Goal: Task Accomplishment & Management: Manage account settings

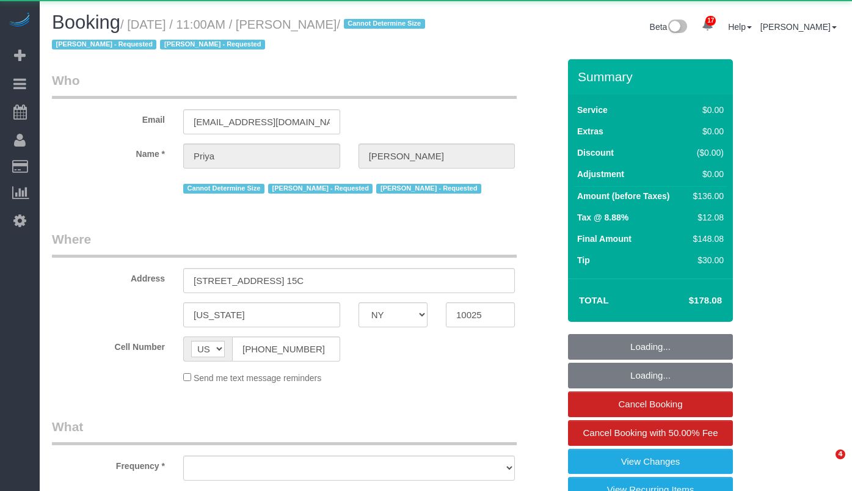
select select "NY"
select select "object:27362"
select select "1"
select select "number:58"
select select "number:73"
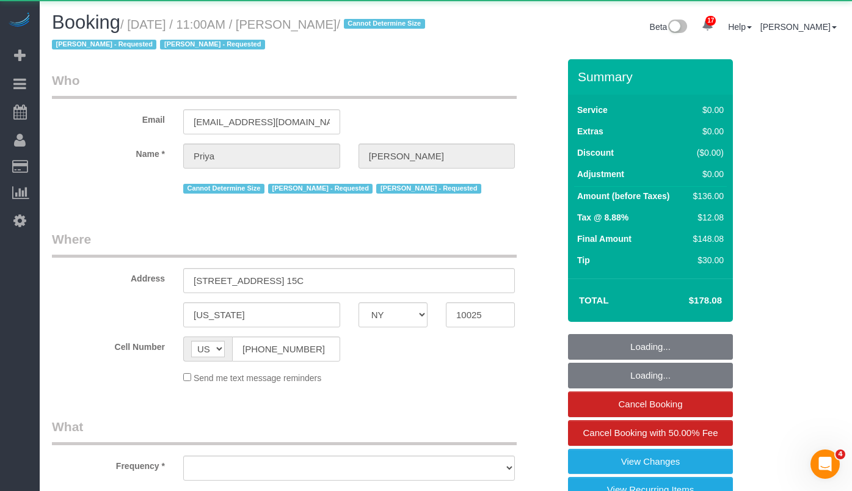
select select "number:15"
select select "number:5"
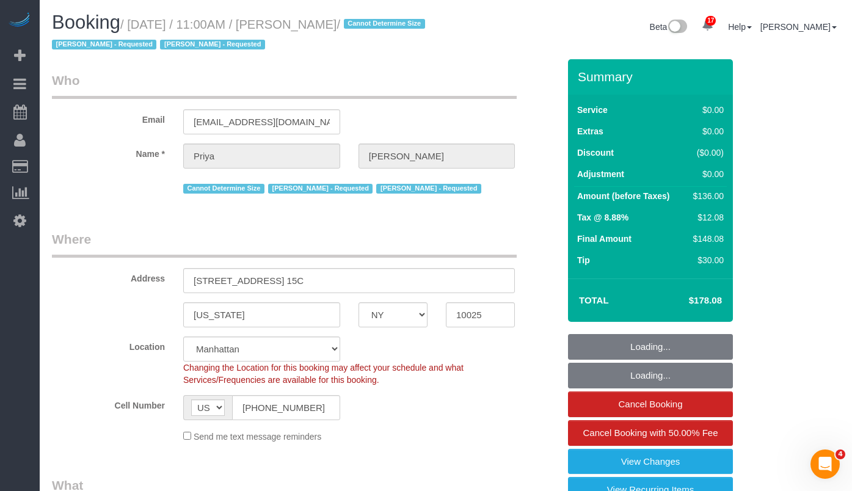
click at [383, 31] on small "/ September 12, 2025 / 11:00AM / Priya Matadar / Cannot Determine Size Veronica…" at bounding box center [240, 35] width 377 height 34
select select "object:27551"
select select "spot41"
select select "1"
select select "string:stripe-pm_1REs6u4VGloSiKo70lTggjRu"
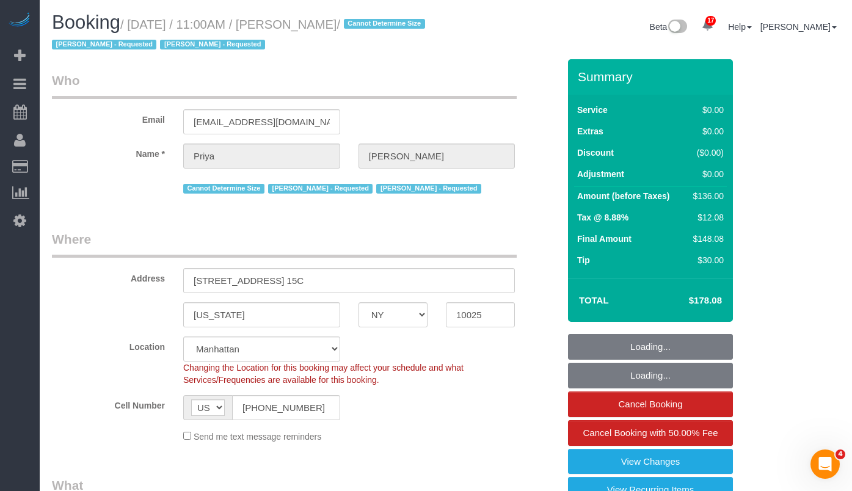
click at [396, 26] on small "/ September 12, 2025 / 11:00AM / Priya Matadar / Cannot Determine Size Veronica…" at bounding box center [240, 35] width 377 height 34
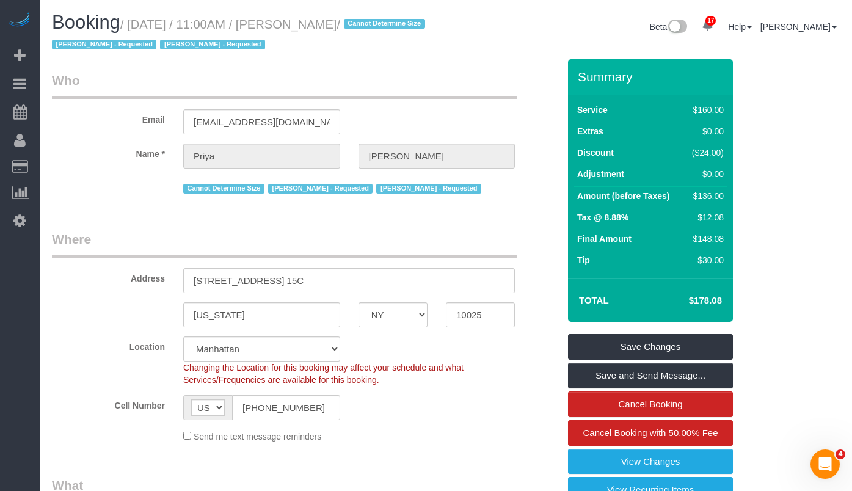
drag, startPoint x: 400, startPoint y: 25, endPoint x: 141, endPoint y: 25, distance: 258.4
click at [141, 25] on small "/ September 12, 2025 / 11:00AM / Priya Matadar / Cannot Determine Size Veronica…" at bounding box center [240, 35] width 377 height 34
copy small "September 12, 2025 / 11:00AM / Priya Matadar"
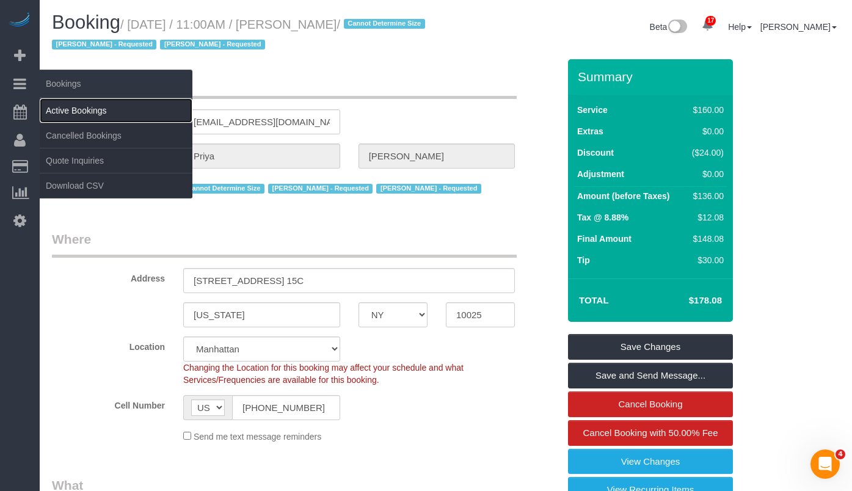
click at [67, 104] on link "Active Bookings" at bounding box center [116, 110] width 153 height 24
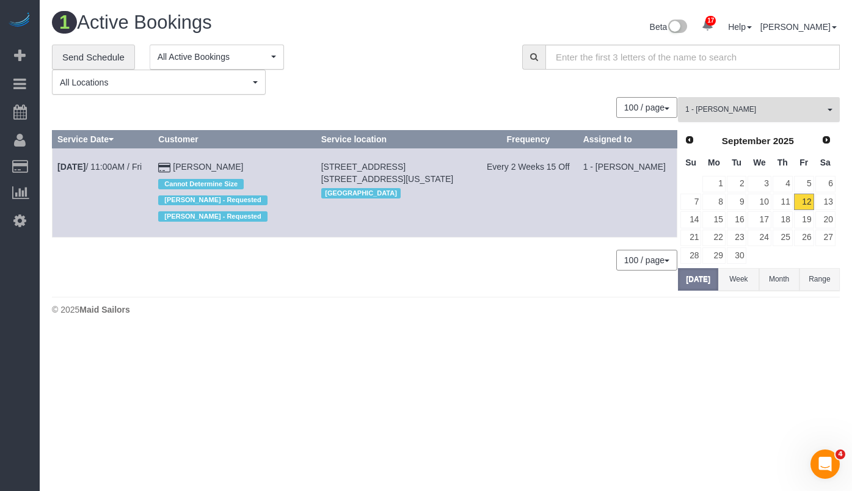
click at [722, 111] on span "1 - Yeisan Yepez" at bounding box center [754, 109] width 139 height 10
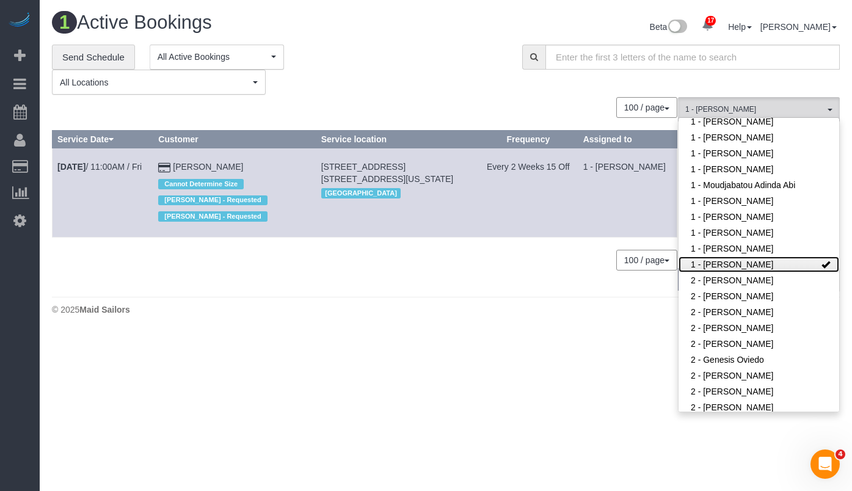
click at [776, 268] on link "1 - Yeisan Yepez" at bounding box center [759, 265] width 161 height 16
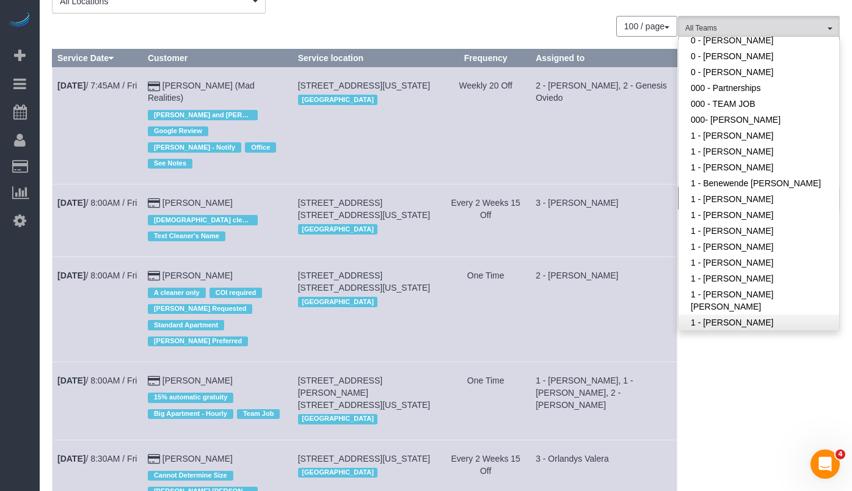
scroll to position [87, 0]
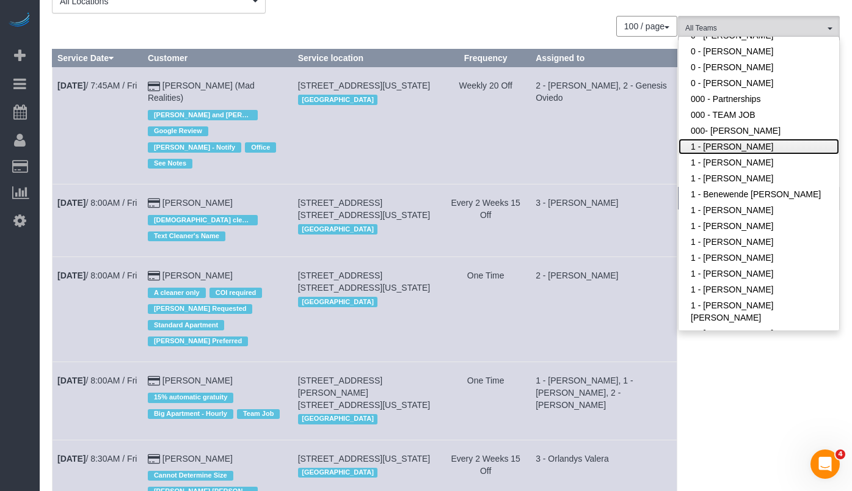
click at [759, 151] on link "1 - Abdoulaye Sow" at bounding box center [759, 147] width 161 height 16
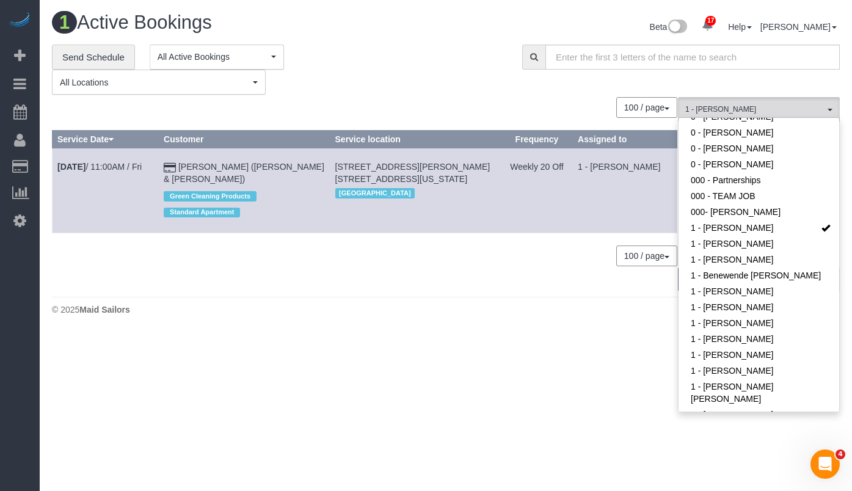
click at [420, 66] on div "**********" at bounding box center [278, 70] width 452 height 51
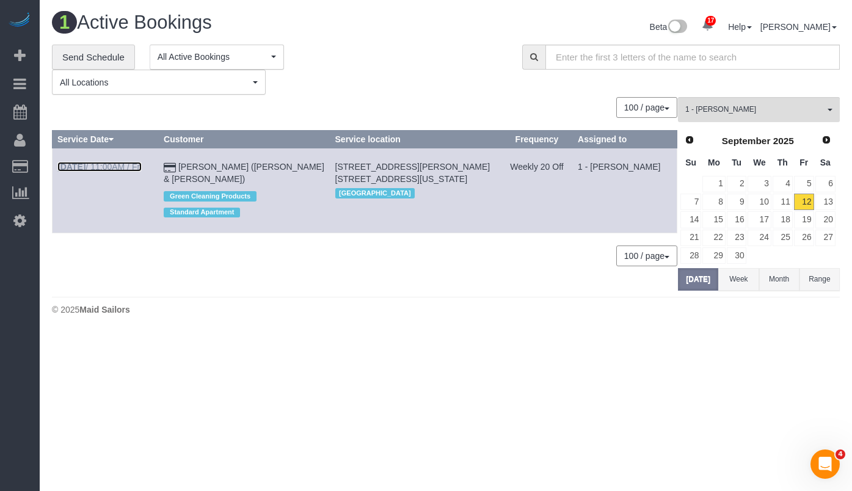
click at [86, 164] on b "Sep 12th" at bounding box center [71, 167] width 28 height 10
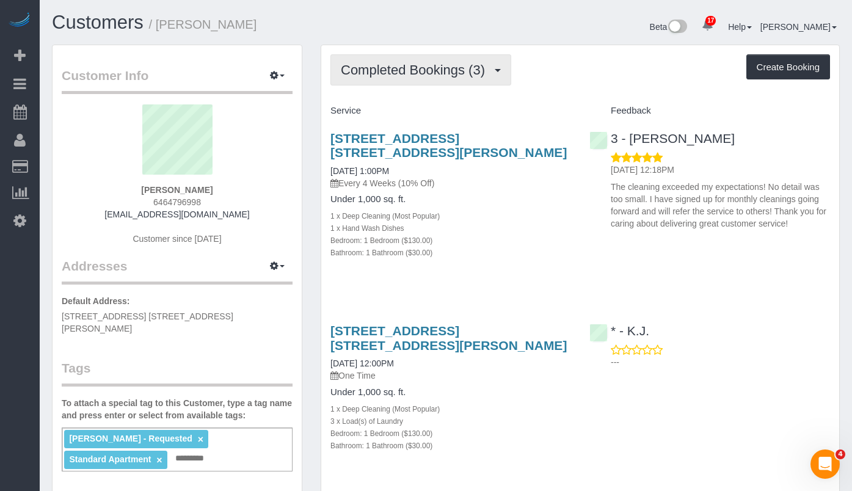
click at [434, 72] on span "Completed Bookings (3)" at bounding box center [416, 69] width 150 height 15
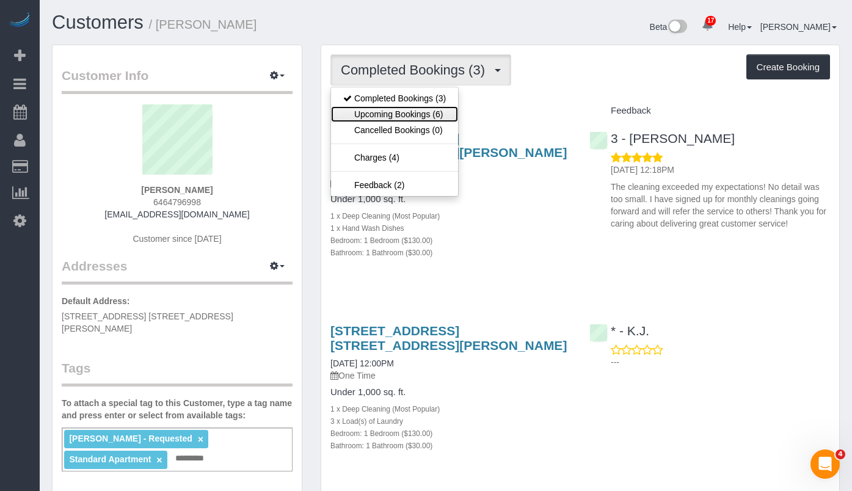
click at [414, 117] on link "Upcoming Bookings (6)" at bounding box center [394, 114] width 127 height 16
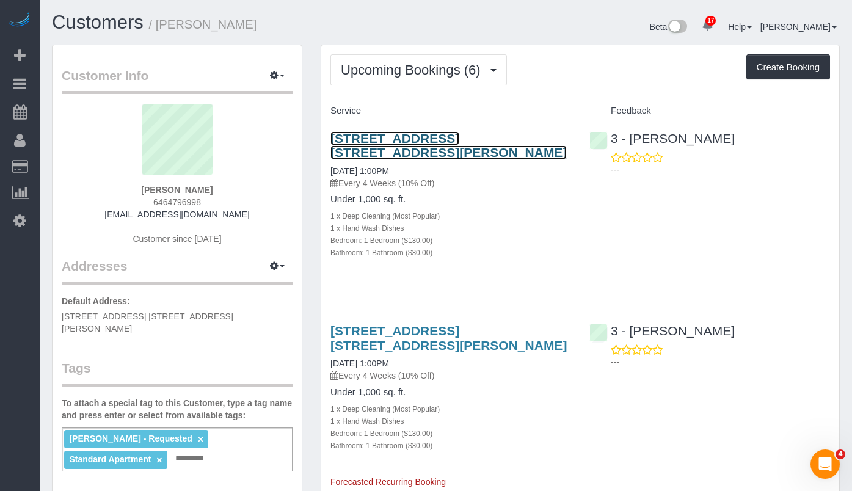
click at [419, 137] on link "61-55 Junction Boulevard, Apt. 11h, Rego Park, NY 11374" at bounding box center [448, 145] width 236 height 28
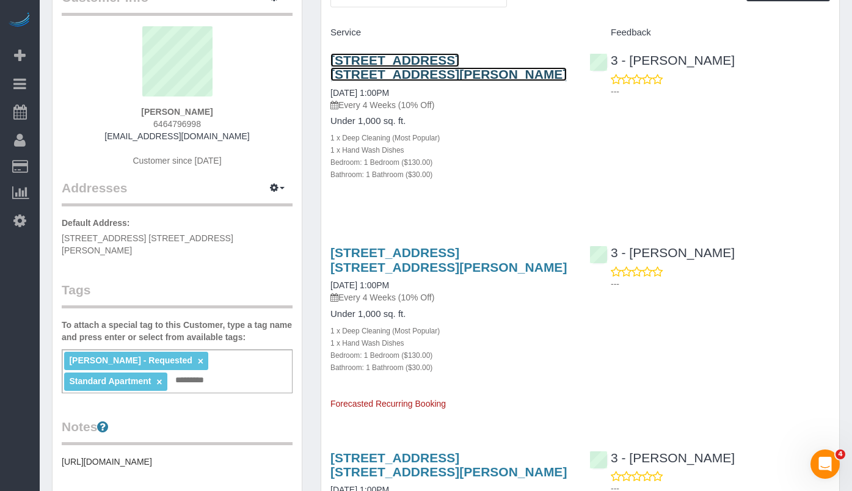
scroll to position [51, 0]
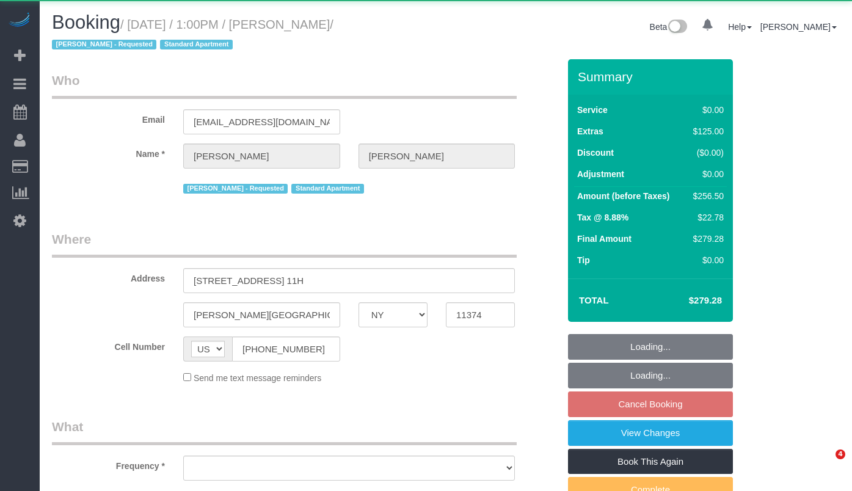
select select "NY"
select select "object:780"
select select "spot6"
select select "number:89"
select select "number:90"
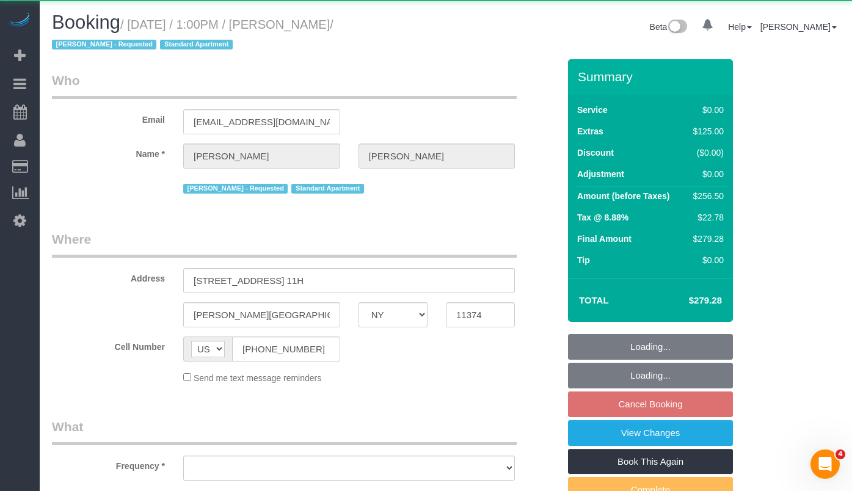
select select "number:15"
select select "number:6"
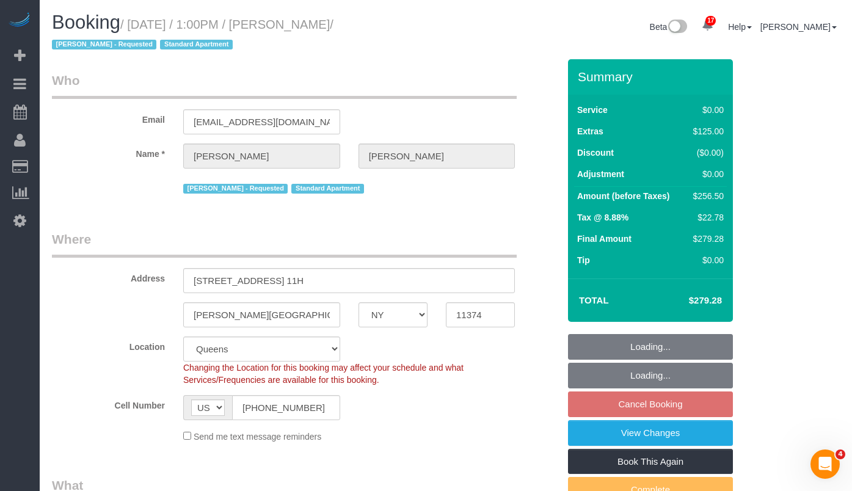
select select "object:1041"
select select "string:stripe-pm_1PYAHI4VGloSiKo79lVMBurU"
select select "1"
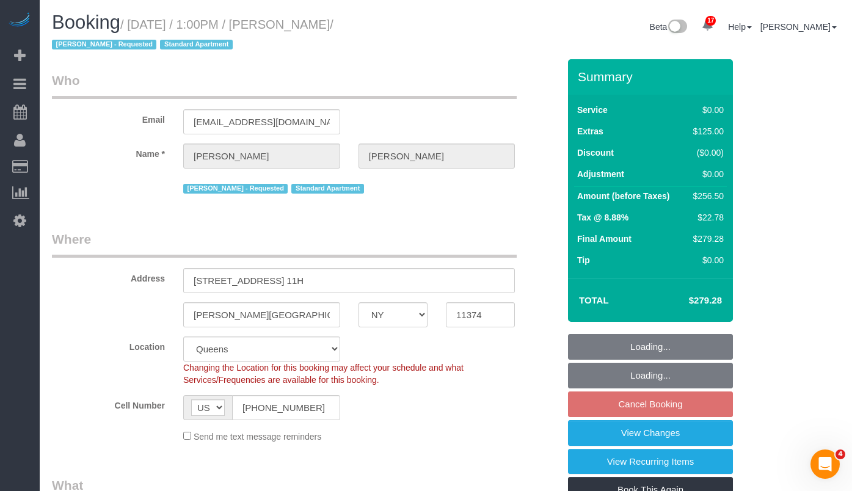
select select "1"
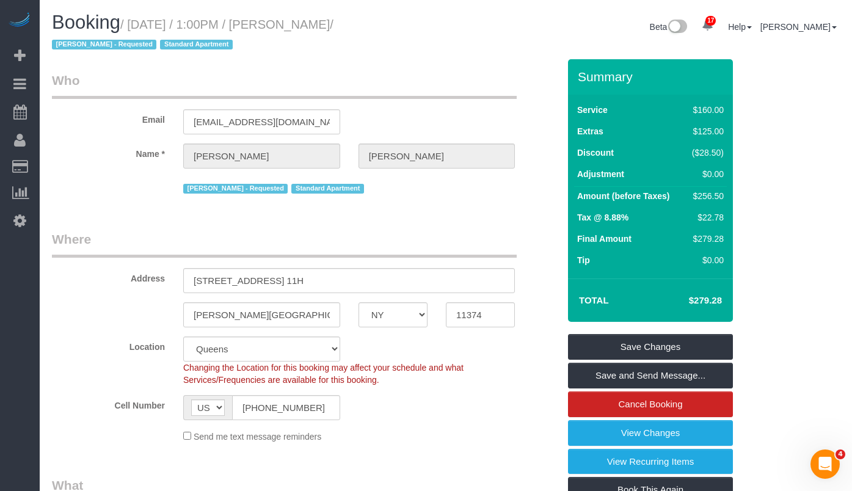
drag, startPoint x: 396, startPoint y: 23, endPoint x: 140, endPoint y: 30, distance: 256.0
click at [140, 30] on small "/ September 14, 2025 / 1:00PM / Miguel Centeno / Martha Chicaiza - Requested St…" at bounding box center [193, 35] width 282 height 34
copy small "September 14, 2025 / 1:00PM / Miguel Centen"
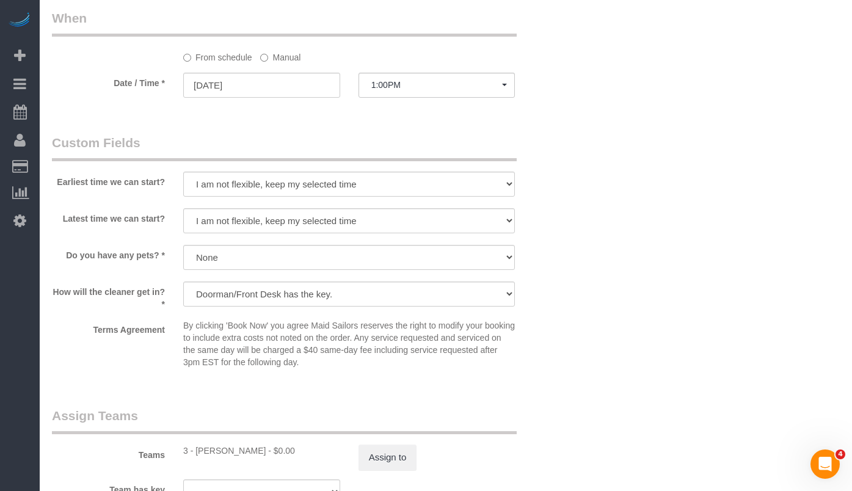
scroll to position [1372, 0]
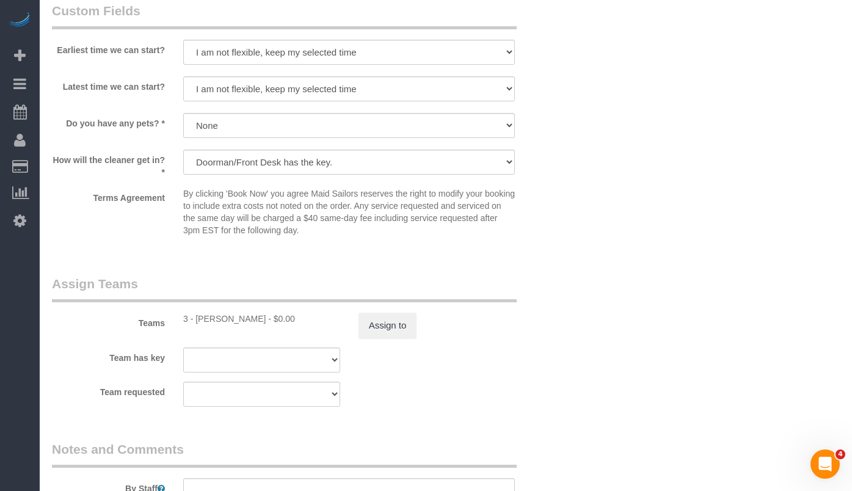
click at [221, 319] on div "3 - Martha Chicaiza - $0.00" at bounding box center [261, 319] width 157 height 12
drag, startPoint x: 194, startPoint y: 317, endPoint x: 202, endPoint y: 318, distance: 7.4
click at [194, 317] on div "3 - Martha Chicaiza - $0.00" at bounding box center [261, 319] width 157 height 12
click at [203, 318] on div "3 - Martha Chicaiza - $0.00" at bounding box center [261, 319] width 157 height 12
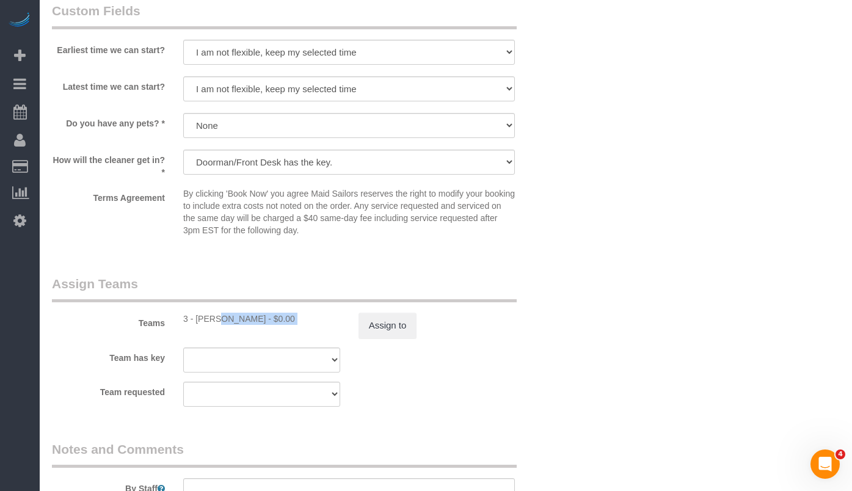
click at [203, 318] on div "3 - Martha Chicaiza - $0.00" at bounding box center [261, 319] width 157 height 12
copy sui-booking-teams "3 - Martha Chicaiza - $0.00 Assign to"
drag, startPoint x: 236, startPoint y: 318, endPoint x: 252, endPoint y: 319, distance: 16.0
click at [236, 318] on div "3 - Martha Chicaiza - $0.00" at bounding box center [261, 319] width 157 height 12
copy div "Martha Chicaiza"
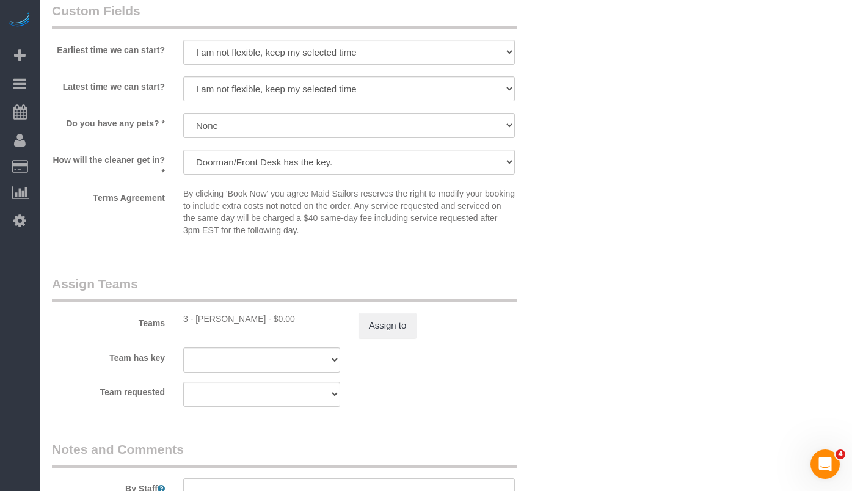
drag, startPoint x: 260, startPoint y: 319, endPoint x: 200, endPoint y: 321, distance: 59.9
click at [200, 321] on div "3 - Martha Chicaiza - $0.00" at bounding box center [261, 319] width 157 height 12
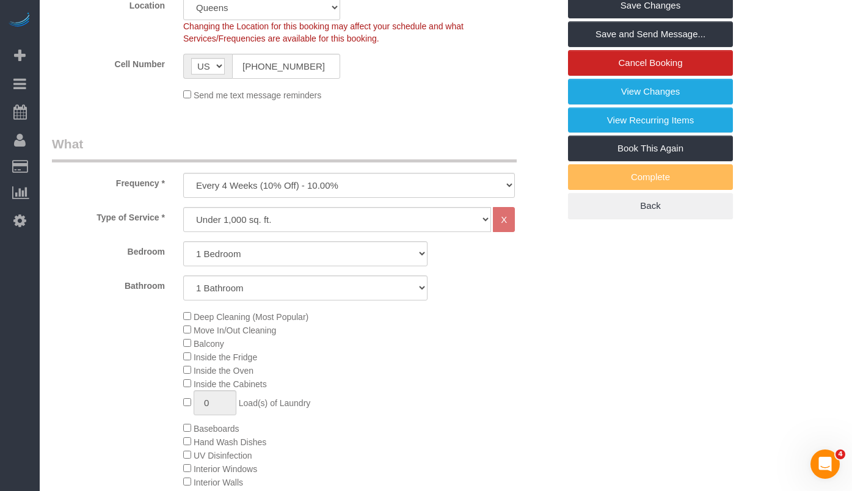
scroll to position [375, 0]
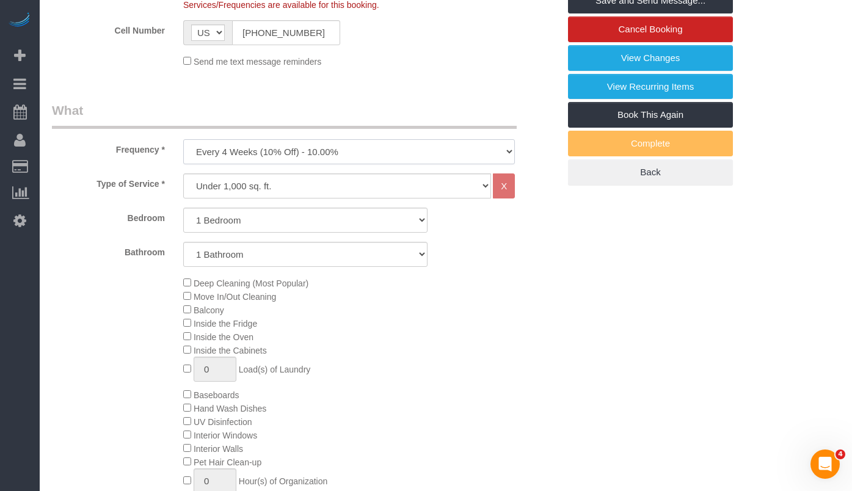
click at [362, 143] on select "One Time Weekly (20% Off) - 20.00% Every 2 Weeks (15% Off) - 15.00% Every 4 Wee…" at bounding box center [349, 151] width 332 height 25
click at [183, 139] on select "One Time Weekly (20% Off) - 20.00% Every 2 Weeks (15% Off) - 15.00% Every 4 Wee…" at bounding box center [349, 151] width 332 height 25
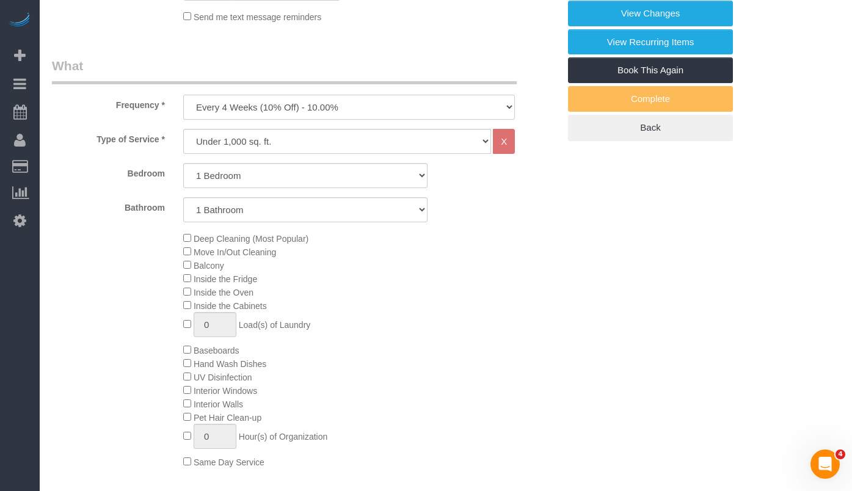
scroll to position [398, 0]
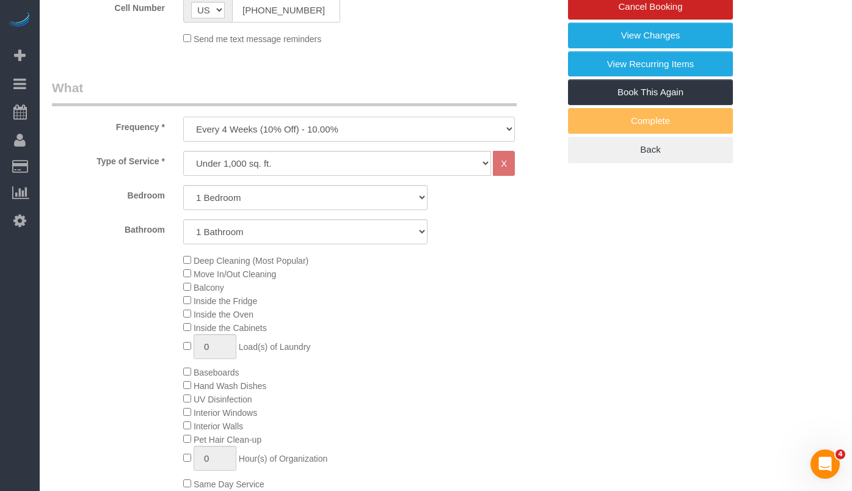
click at [361, 134] on select "One Time Weekly (20% Off) - 20.00% Every 2 Weeks (15% Off) - 15.00% Every 4 Wee…" at bounding box center [349, 129] width 332 height 25
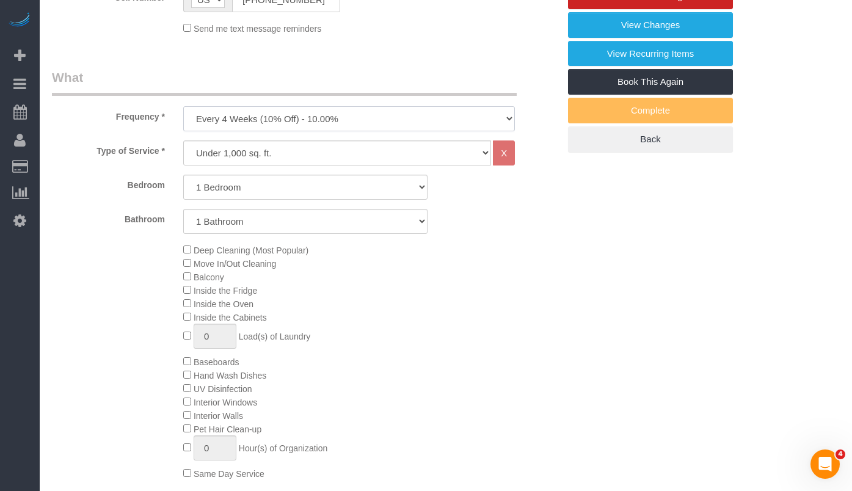
scroll to position [407, 0]
click at [219, 124] on select "One Time Weekly (20% Off) - 20.00% Every 2 Weeks (15% Off) - 15.00% Every 4 Wee…" at bounding box center [349, 119] width 332 height 25
click at [144, 115] on label "Frequency *" at bounding box center [108, 115] width 131 height 16
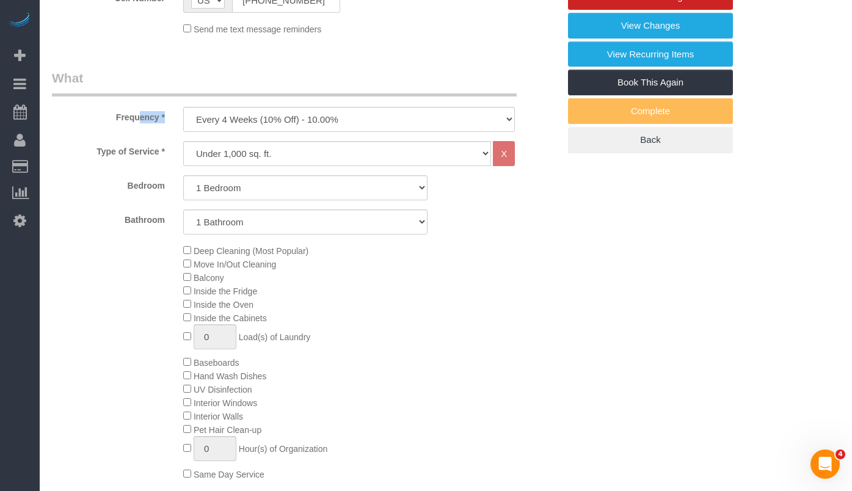
copy div "Frequency *"
click at [253, 123] on select "One Time Weekly (20% Off) - 20.00% Every 2 Weeks (15% Off) - 15.00% Every 4 Wee…" at bounding box center [349, 119] width 332 height 25
click at [278, 122] on select "One Time Weekly (20% Off) - 20.00% Every 2 Weeks (15% Off) - 15.00% Every 4 Wee…" at bounding box center [349, 119] width 332 height 25
click at [283, 120] on select "One Time Weekly (20% Off) - 20.00% Every 2 Weeks (15% Off) - 15.00% Every 4 Wee…" at bounding box center [349, 119] width 332 height 25
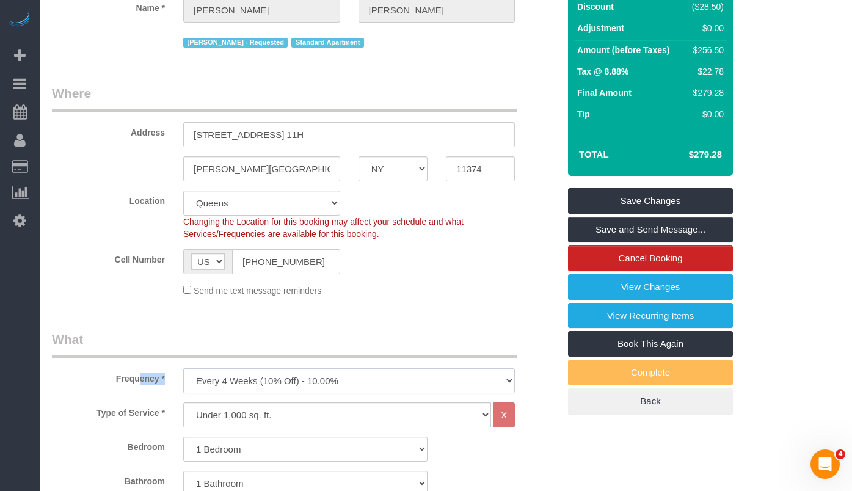
scroll to position [142, 0]
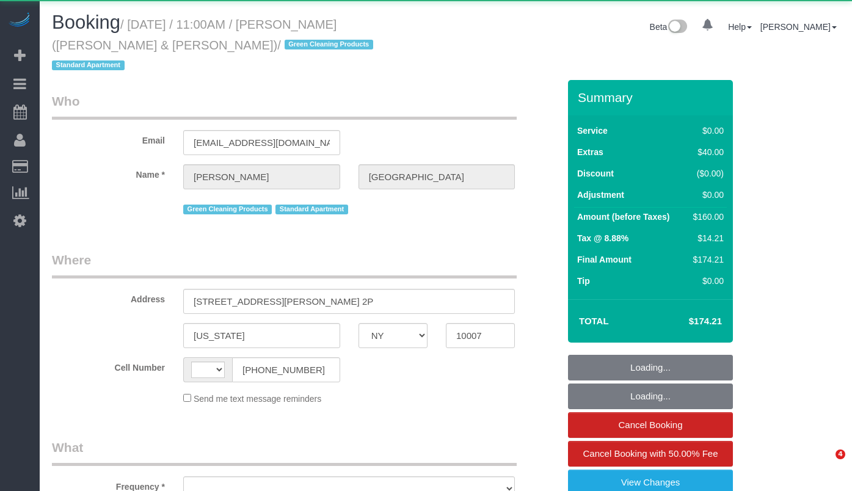
select select "NY"
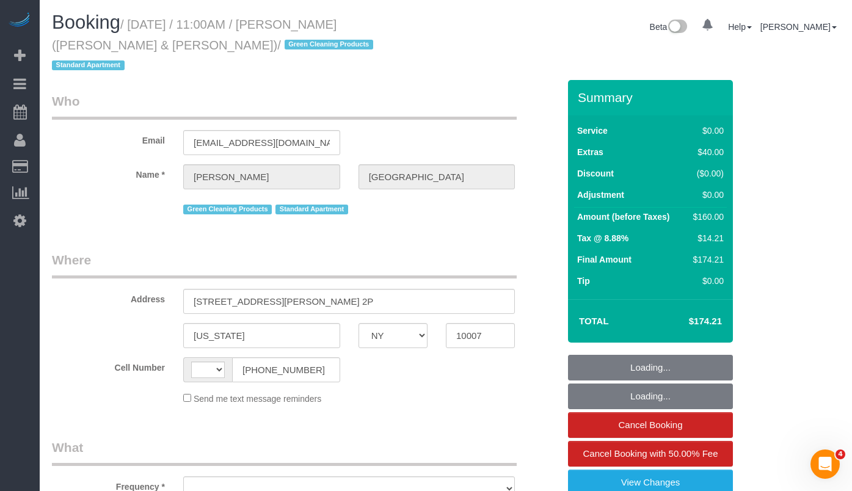
select select "string:US"
select select "object:781"
select select "1"
select select "object:1468"
select select "string:stripe-pm_1PoAmE4VGloSiKo7yWsxKTvS"
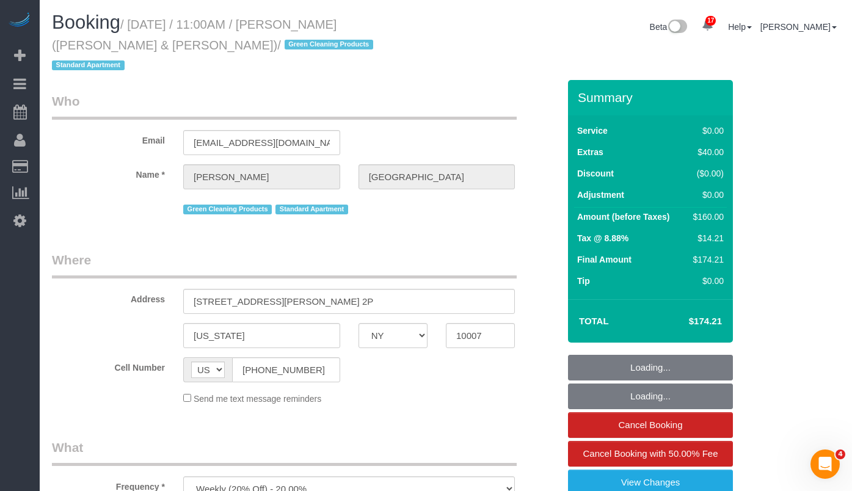
select select "spot1"
select select "number:89"
select select "number:90"
select select "number:15"
select select "number:6"
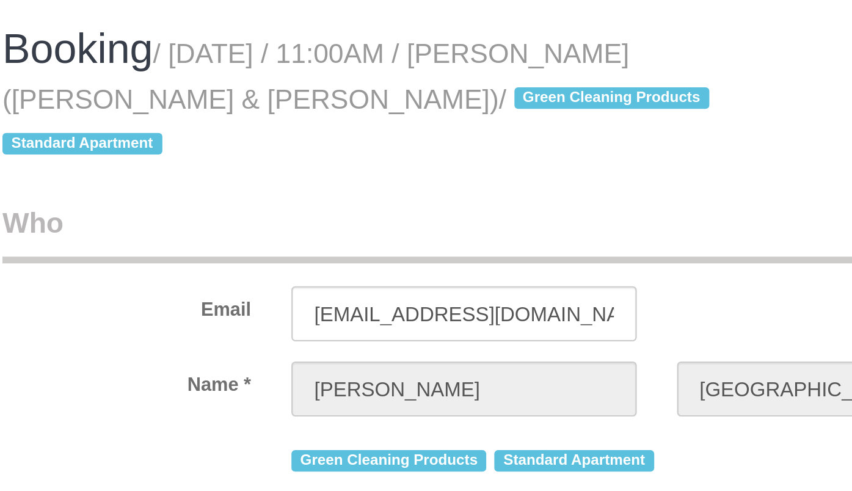
select select "1"
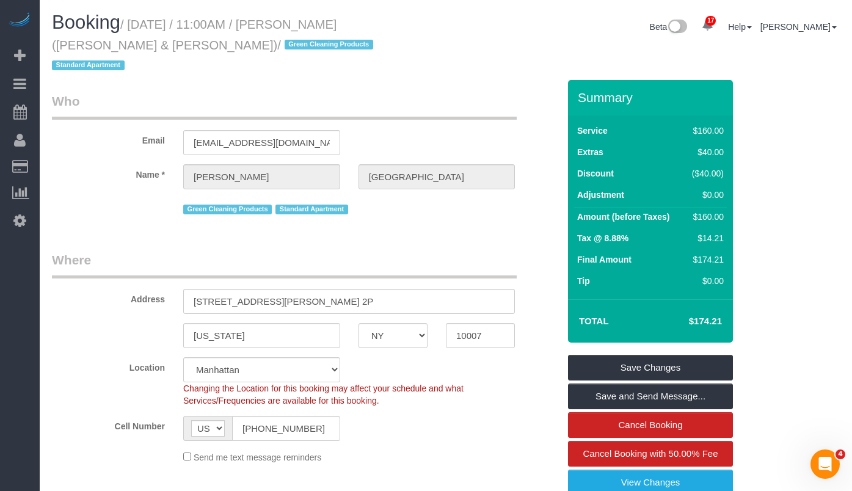
drag, startPoint x: 139, startPoint y: 26, endPoint x: 137, endPoint y: 43, distance: 17.2
click at [137, 43] on small "/ September 12, 2025 / 11:00AM / Andrew Norwich (Kirkland & Ellis) / Green Clea…" at bounding box center [214, 45] width 325 height 55
copy small "September 12, 2025 / 11:00AM / Andrew Norwich (Kirkland & Ellis"
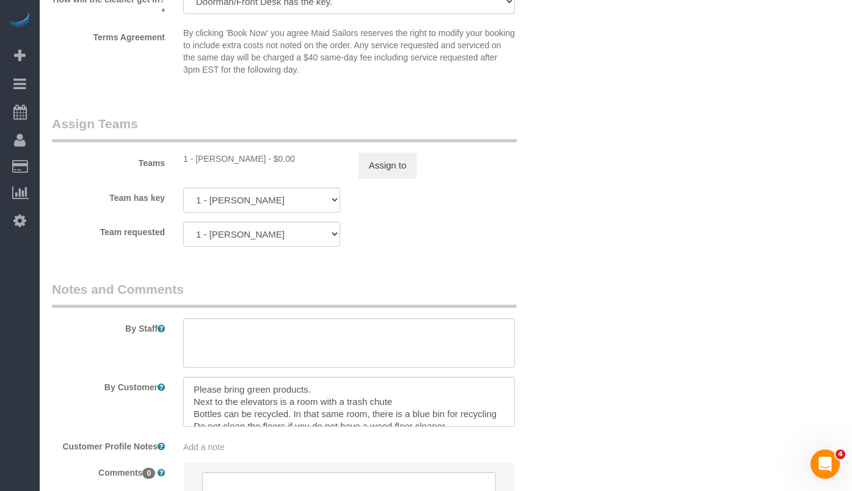
scroll to position [1571, 0]
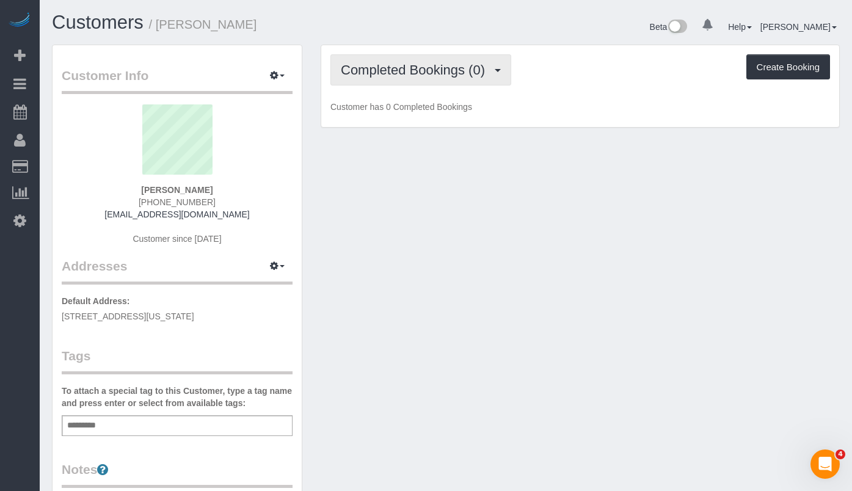
click at [435, 77] on span "Completed Bookings (0)" at bounding box center [416, 69] width 150 height 15
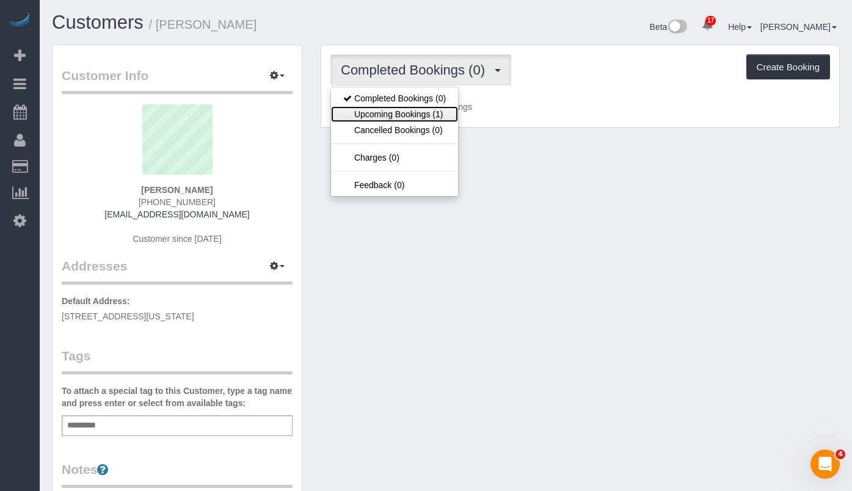
click at [417, 113] on link "Upcoming Bookings (1)" at bounding box center [394, 114] width 127 height 16
